Goal: Task Accomplishment & Management: Use online tool/utility

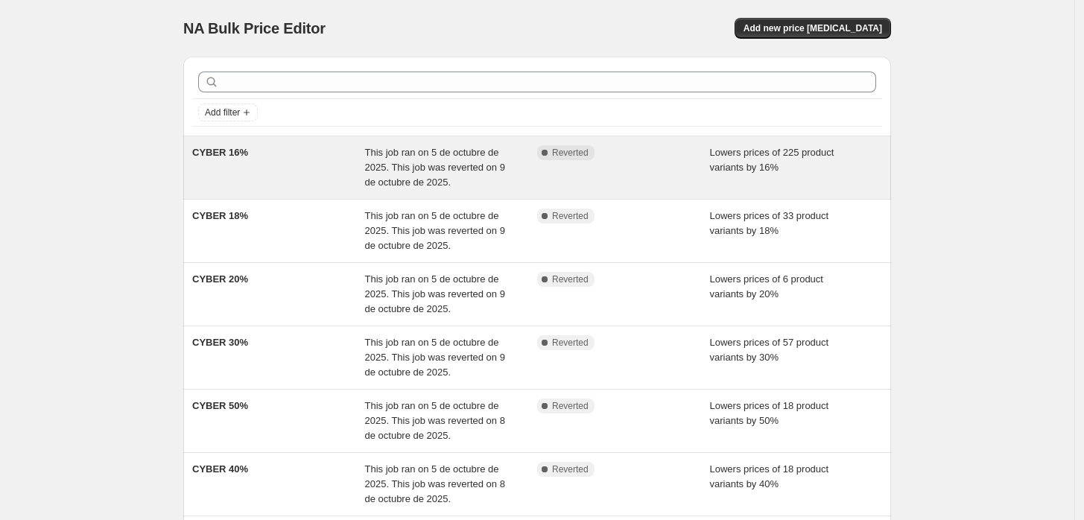
click at [649, 174] on div "Complete Reverted" at bounding box center [623, 167] width 173 height 45
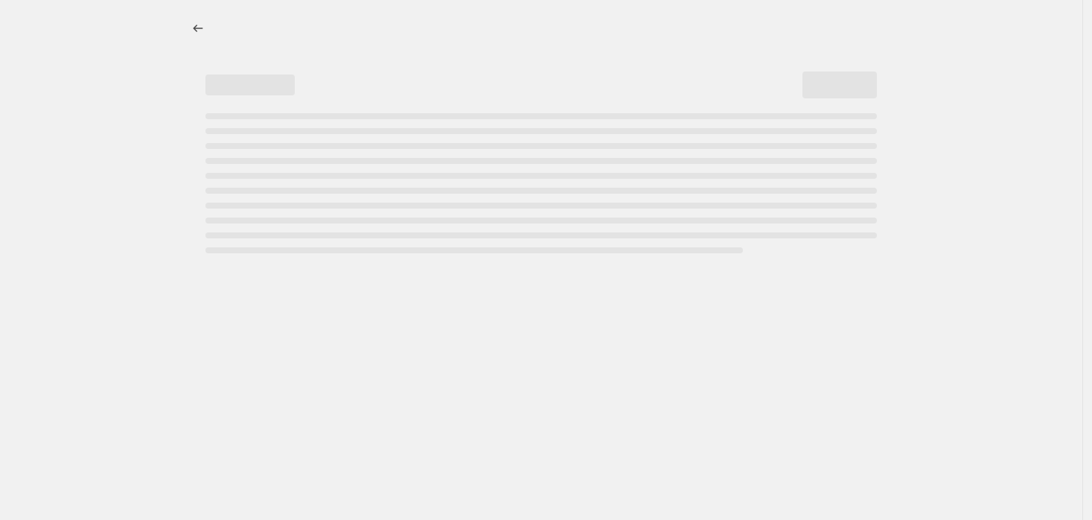
select select "percentage"
select select "tag"
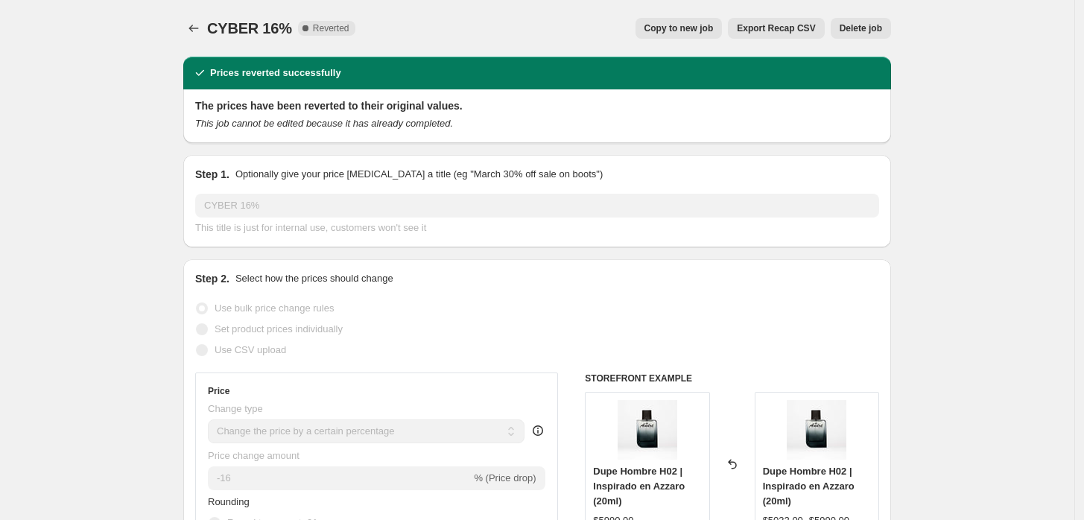
click at [252, 305] on span "Use bulk price change rules" at bounding box center [273, 307] width 119 height 11
click at [188, 26] on button "Price change jobs" at bounding box center [193, 28] width 21 height 21
